Goal: Task Accomplishment & Management: Use online tool/utility

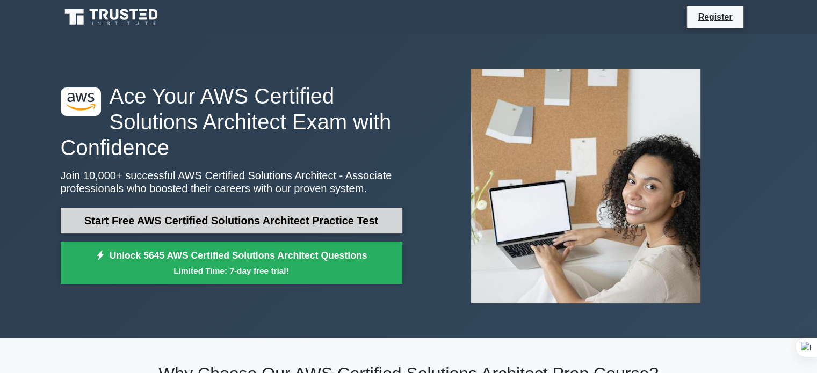
click at [286, 208] on link "Start Free AWS Certified Solutions Architect Practice Test" at bounding box center [232, 221] width 342 height 26
